Goal: Browse casually: Explore the website without a specific task or goal

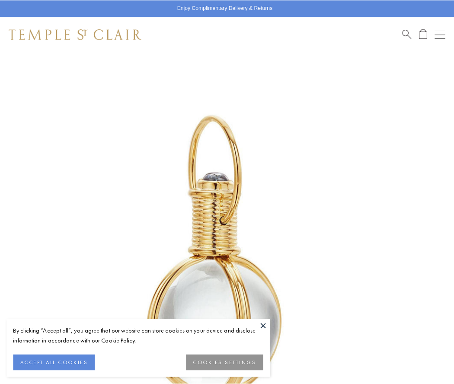
scroll to position [224, 0]
